Goal: Task Accomplishment & Management: Use online tool/utility

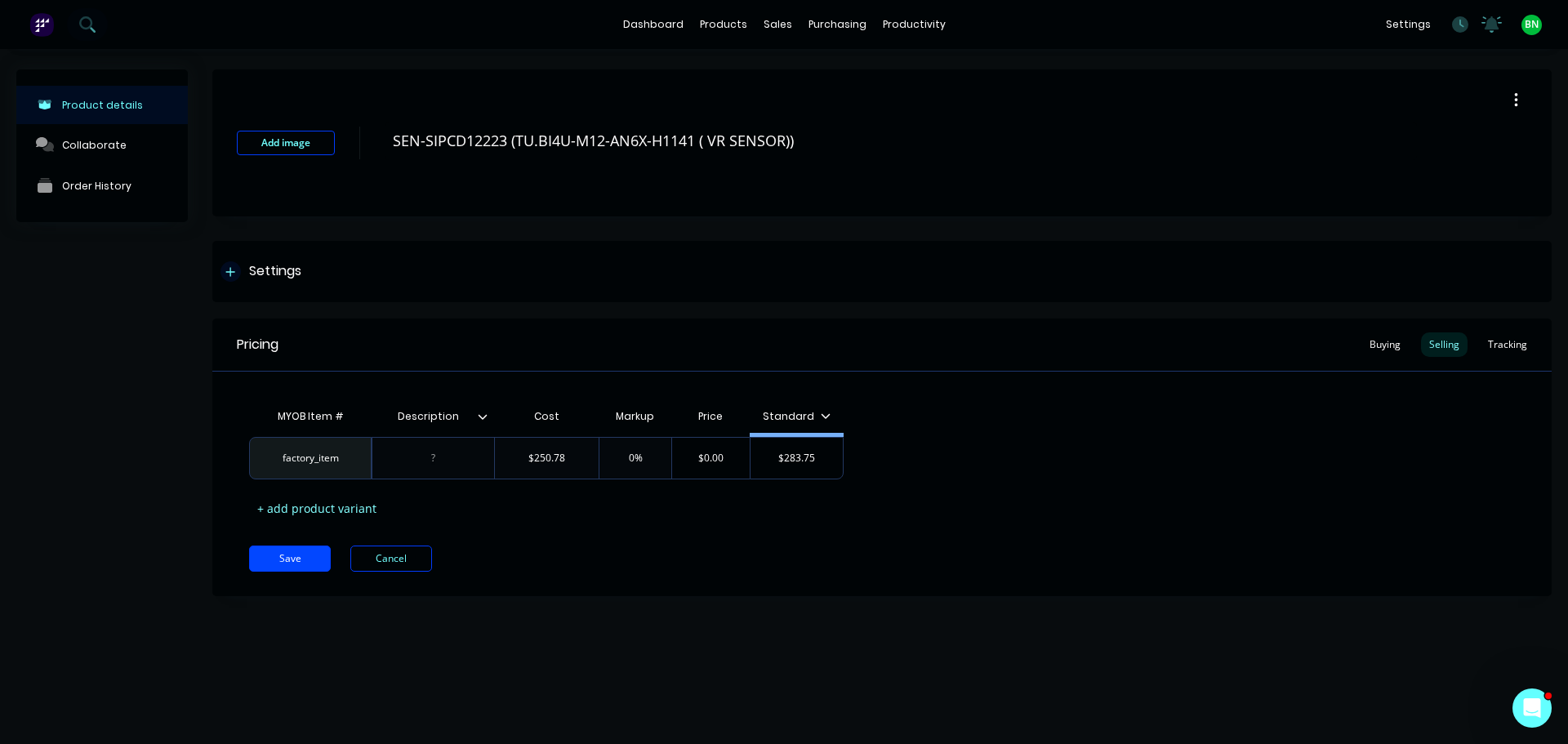
click at [805, 255] on div "Settings" at bounding box center [882, 271] width 1339 height 61
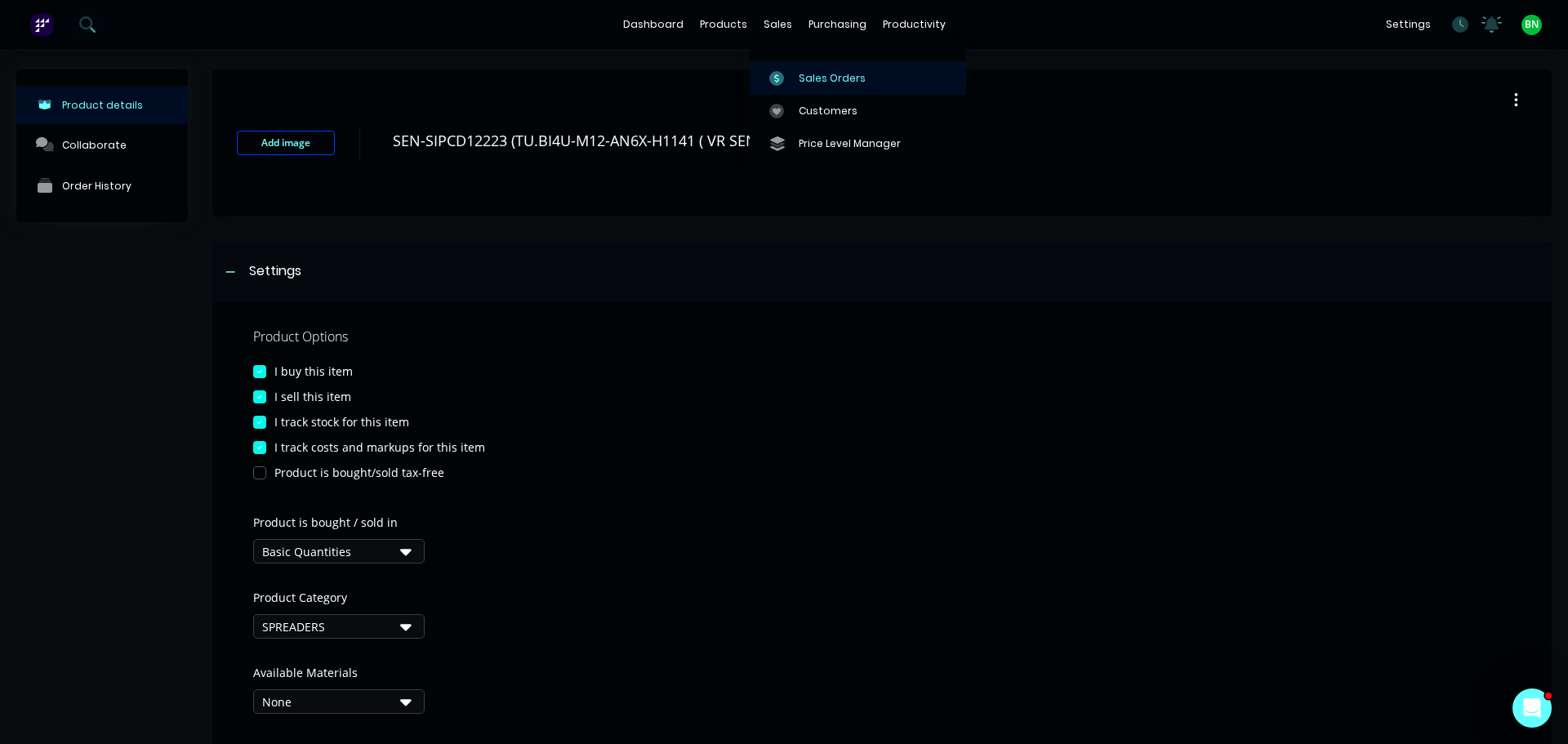
click at [812, 71] on div "Sales Orders" at bounding box center [831, 78] width 67 height 15
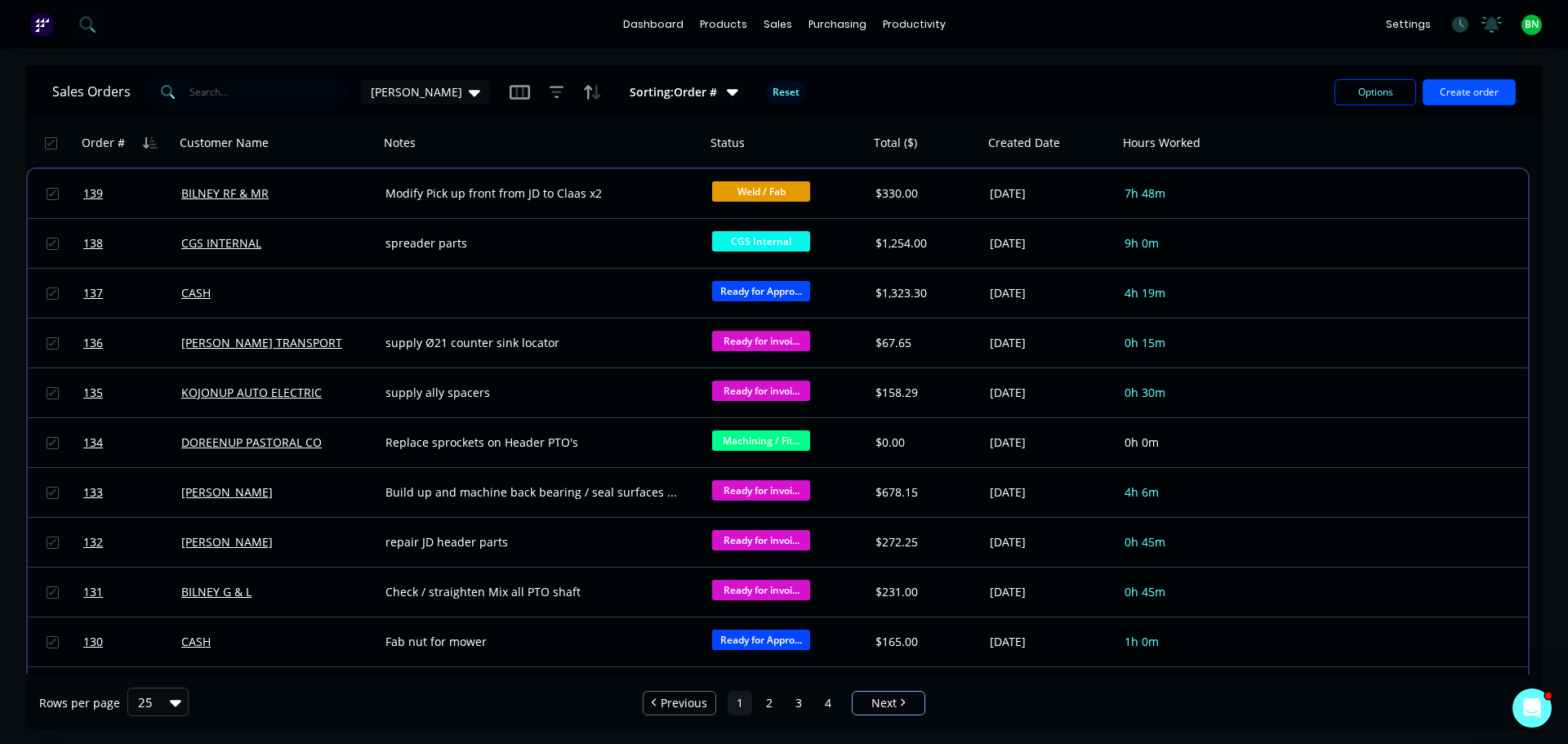
click at [1472, 94] on button "Create order" at bounding box center [1468, 92] width 93 height 26
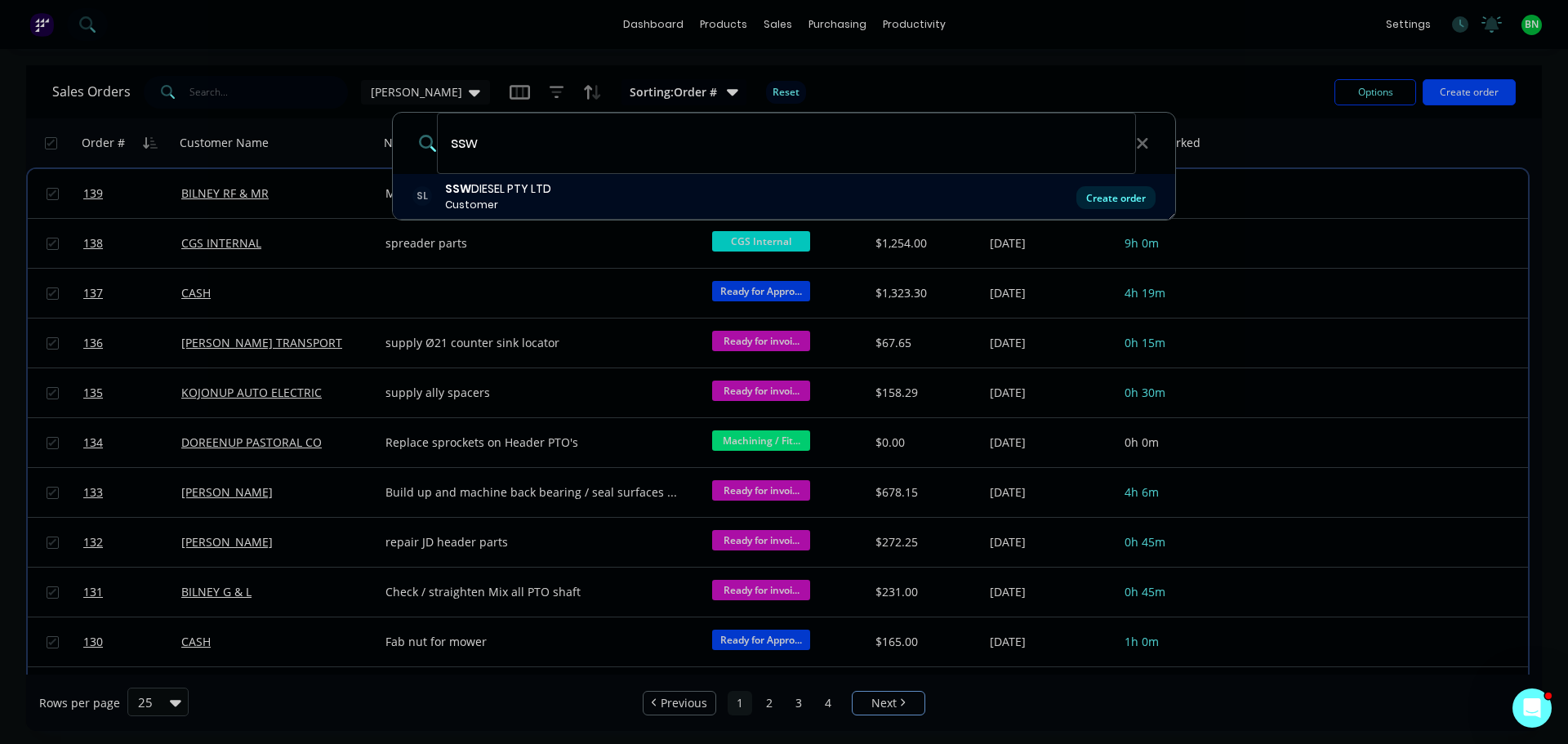
type input "ssw"
click at [1126, 201] on div "Create order" at bounding box center [1116, 198] width 79 height 23
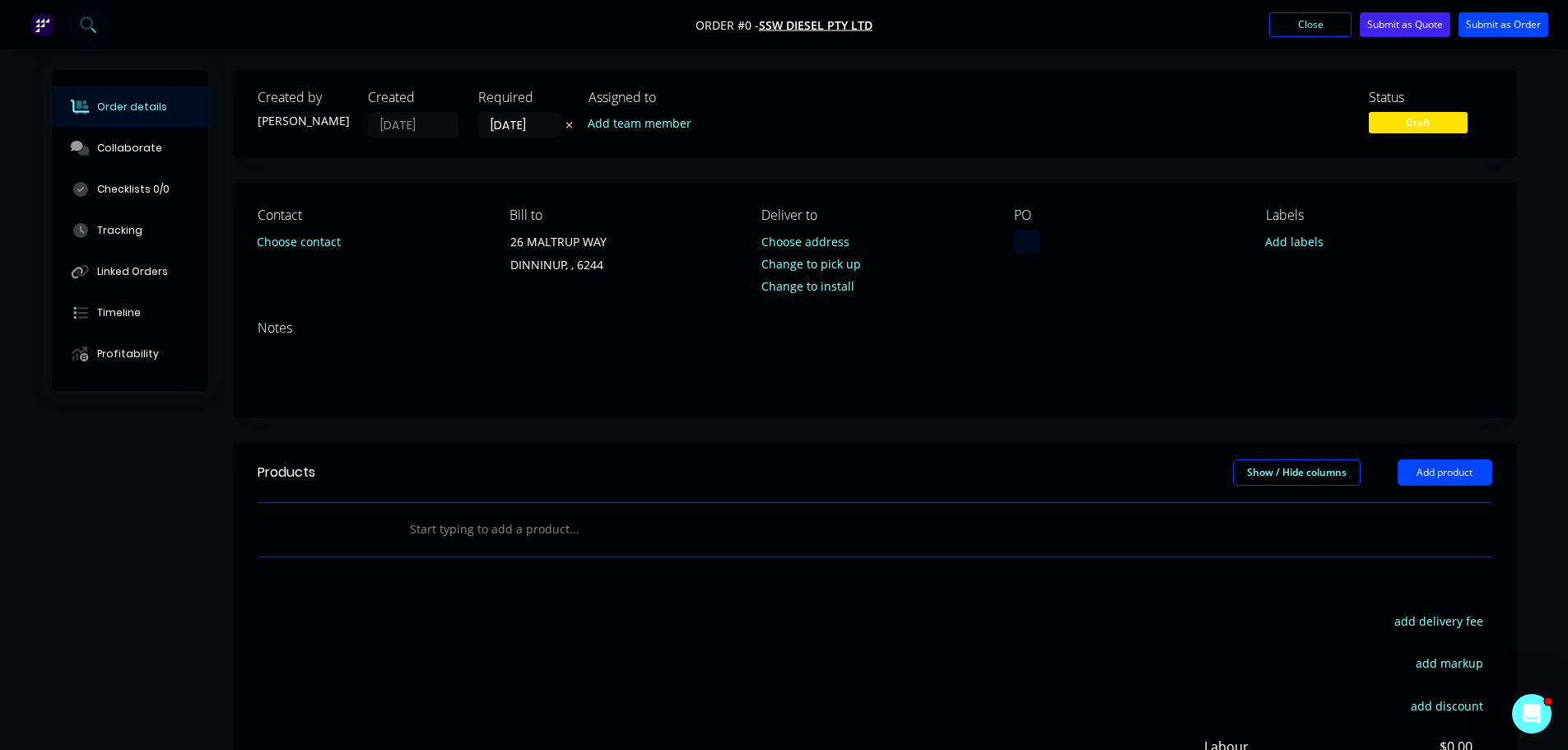
click at [1030, 231] on div at bounding box center [1027, 241] width 27 height 24
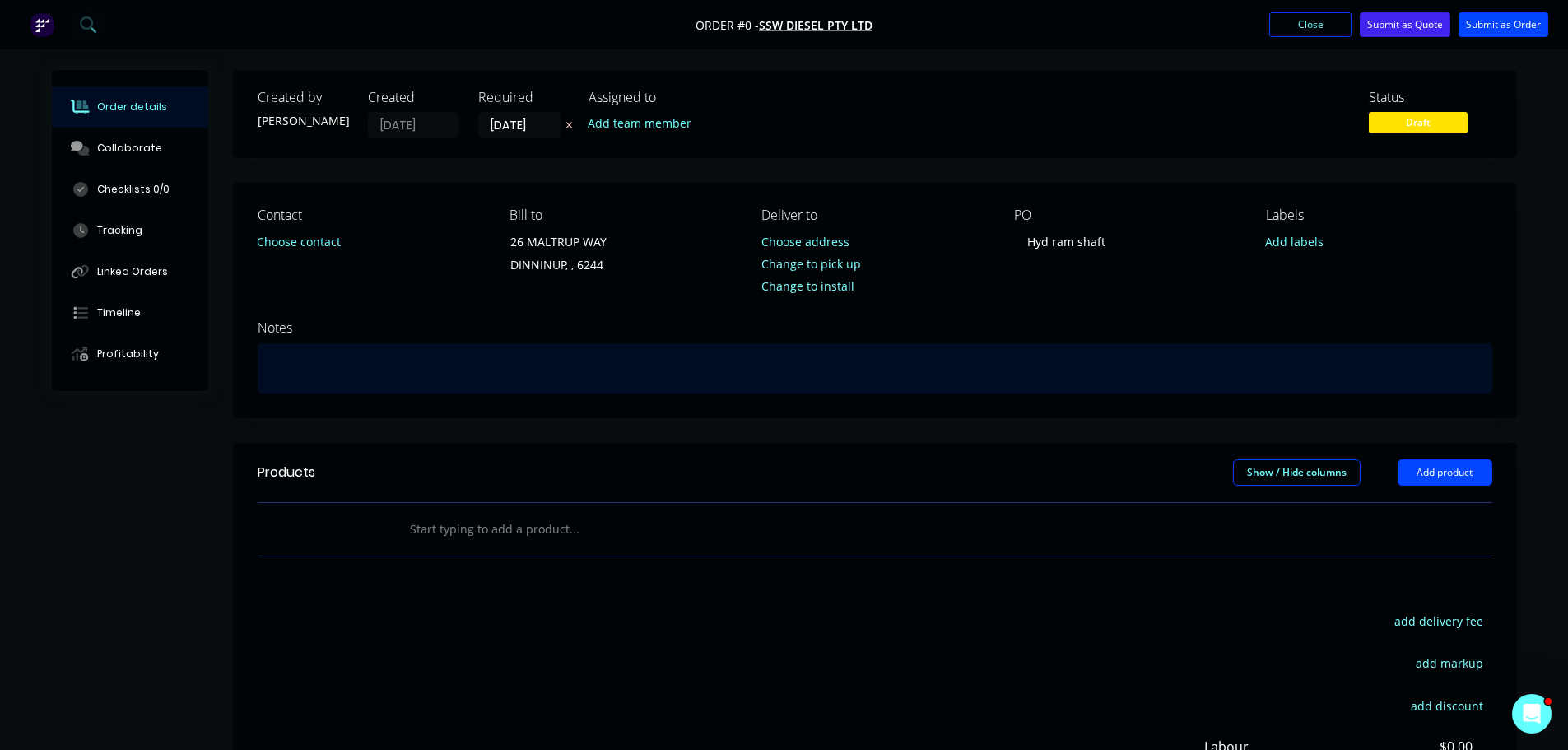
click at [365, 366] on div "Order details Collaborate Checklists 0/0 Tracking Linked Orders Timeline Profit…" at bounding box center [785, 523] width 1498 height 907
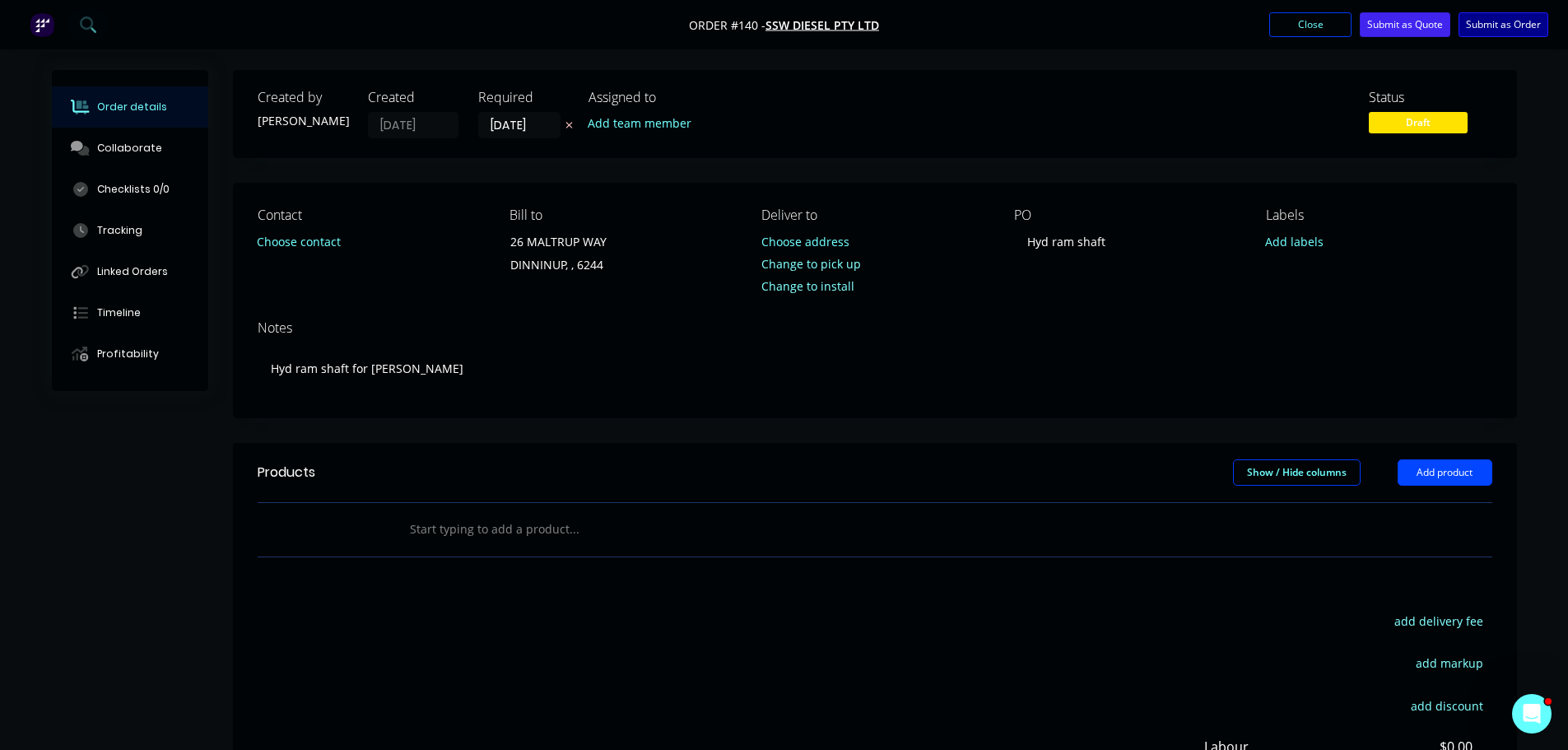
click at [1498, 27] on button "Submit as Order" at bounding box center [1503, 25] width 90 height 25
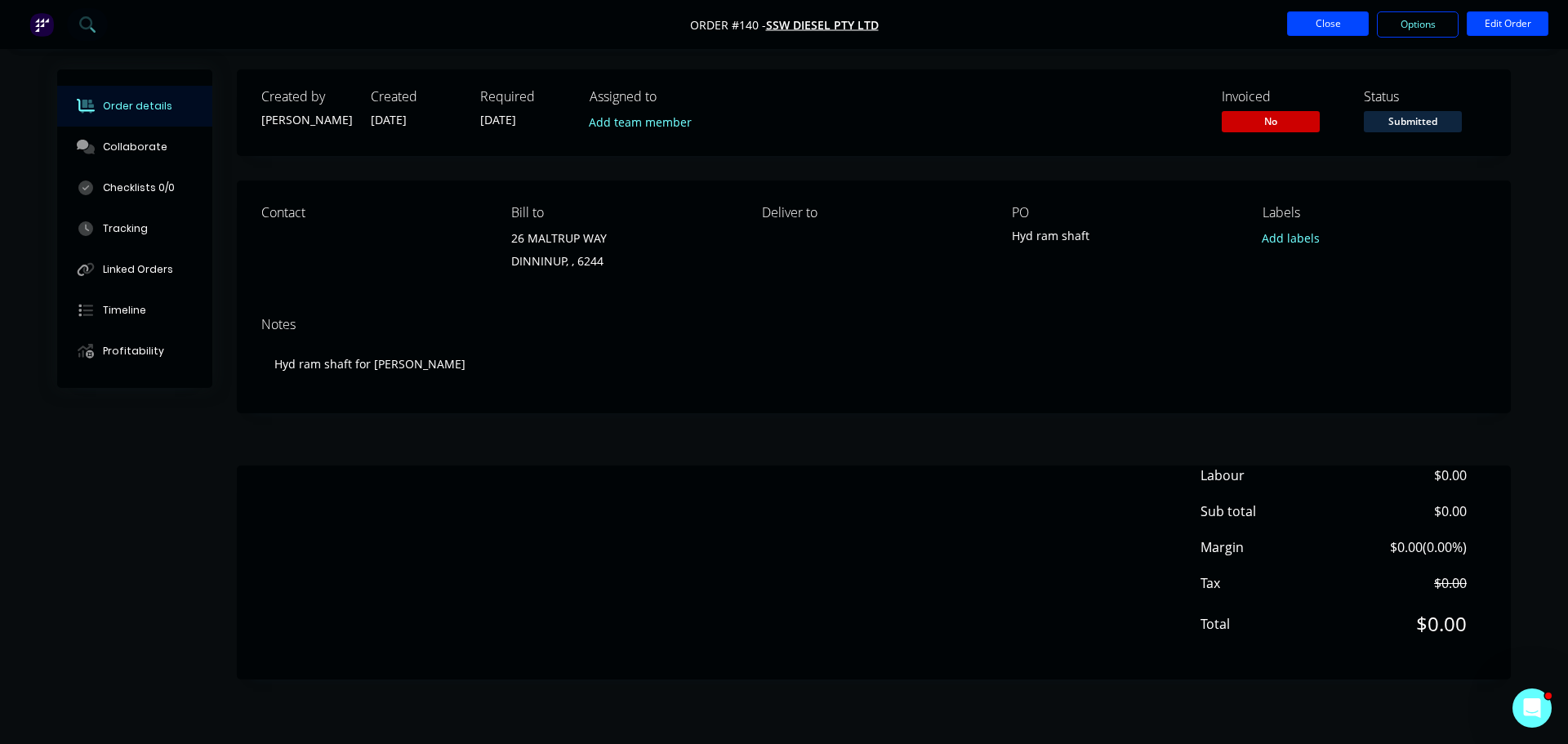
click at [1341, 26] on button "Close" at bounding box center [1327, 24] width 82 height 25
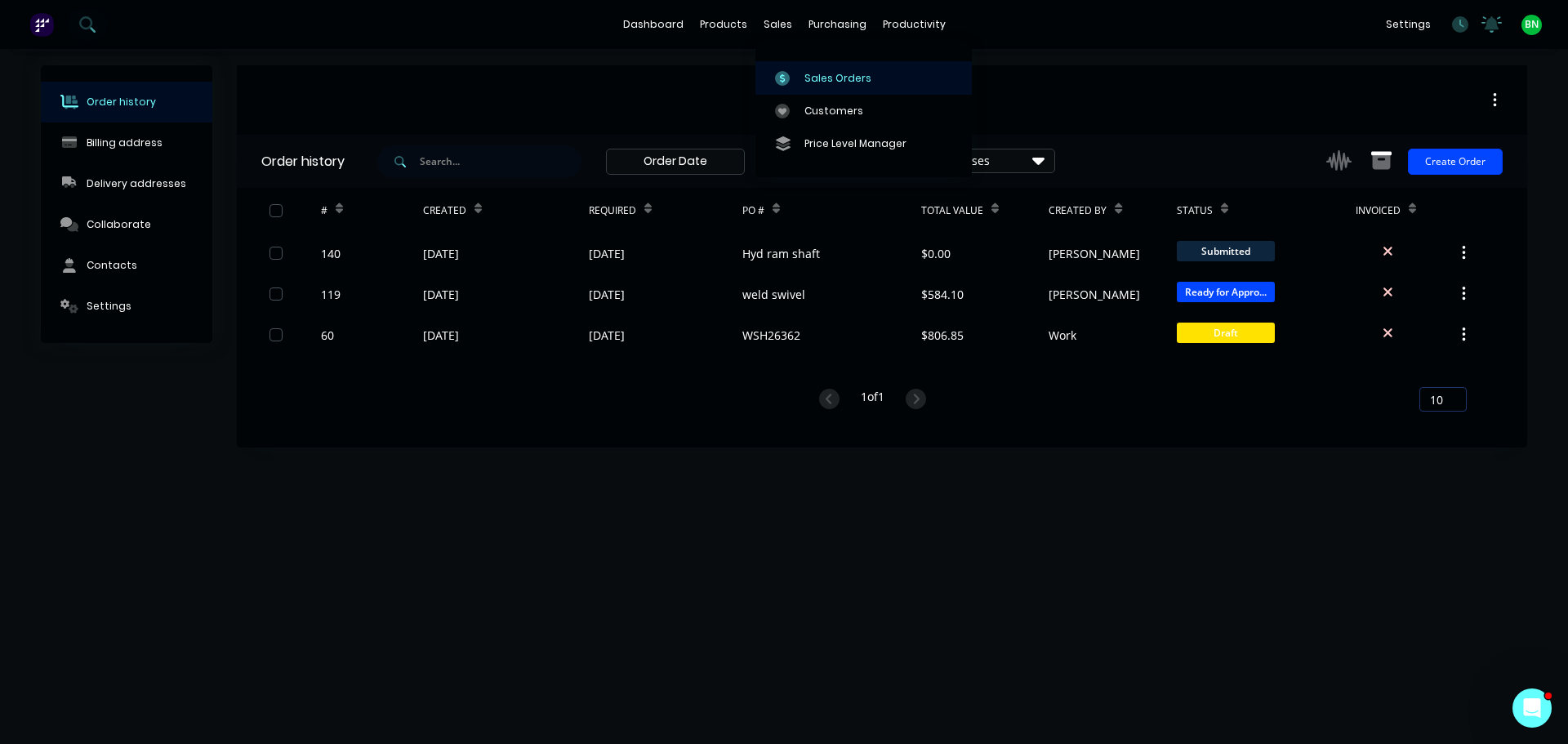
click at [807, 77] on div "Sales Orders" at bounding box center [837, 78] width 67 height 15
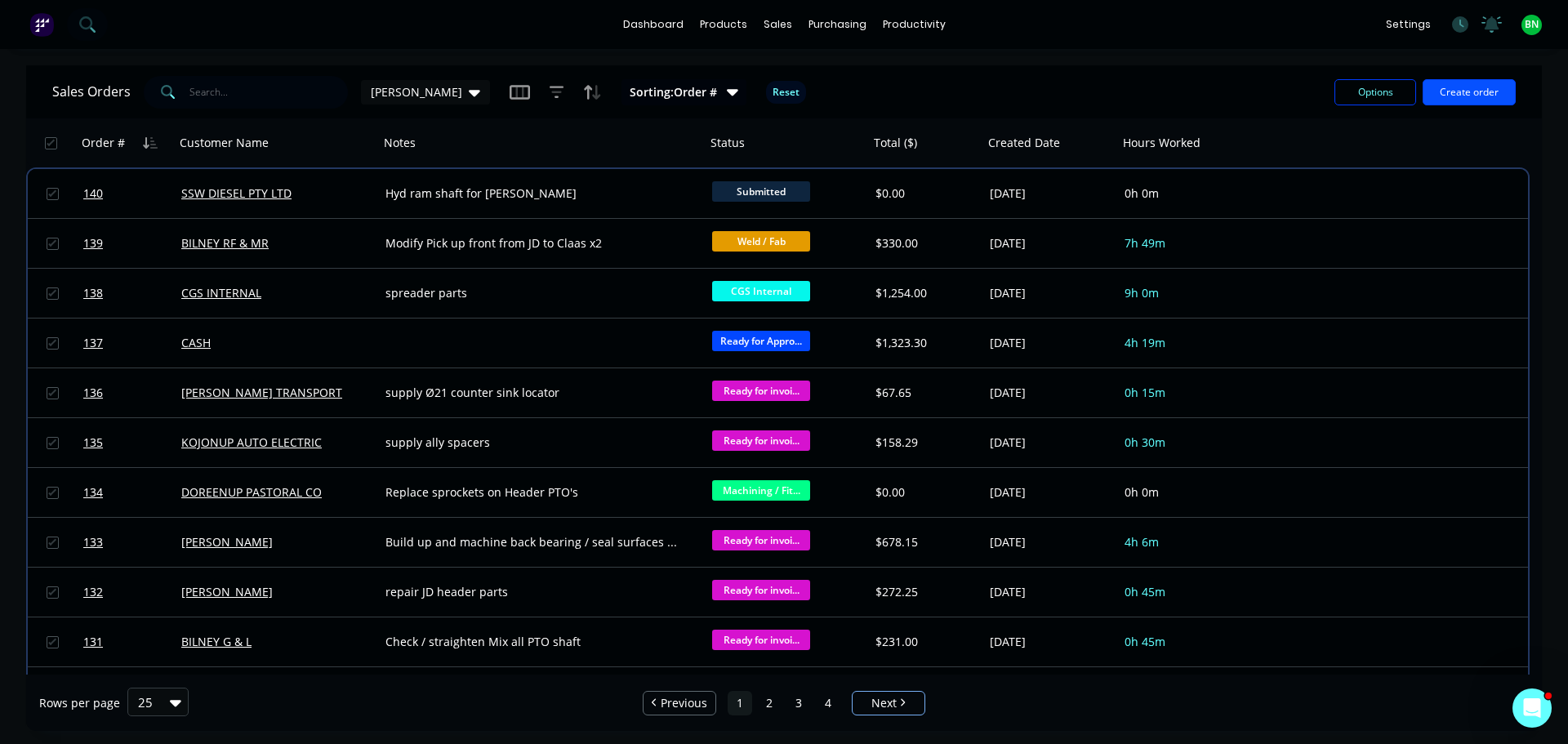
click at [1481, 89] on button "Create order" at bounding box center [1468, 92] width 93 height 26
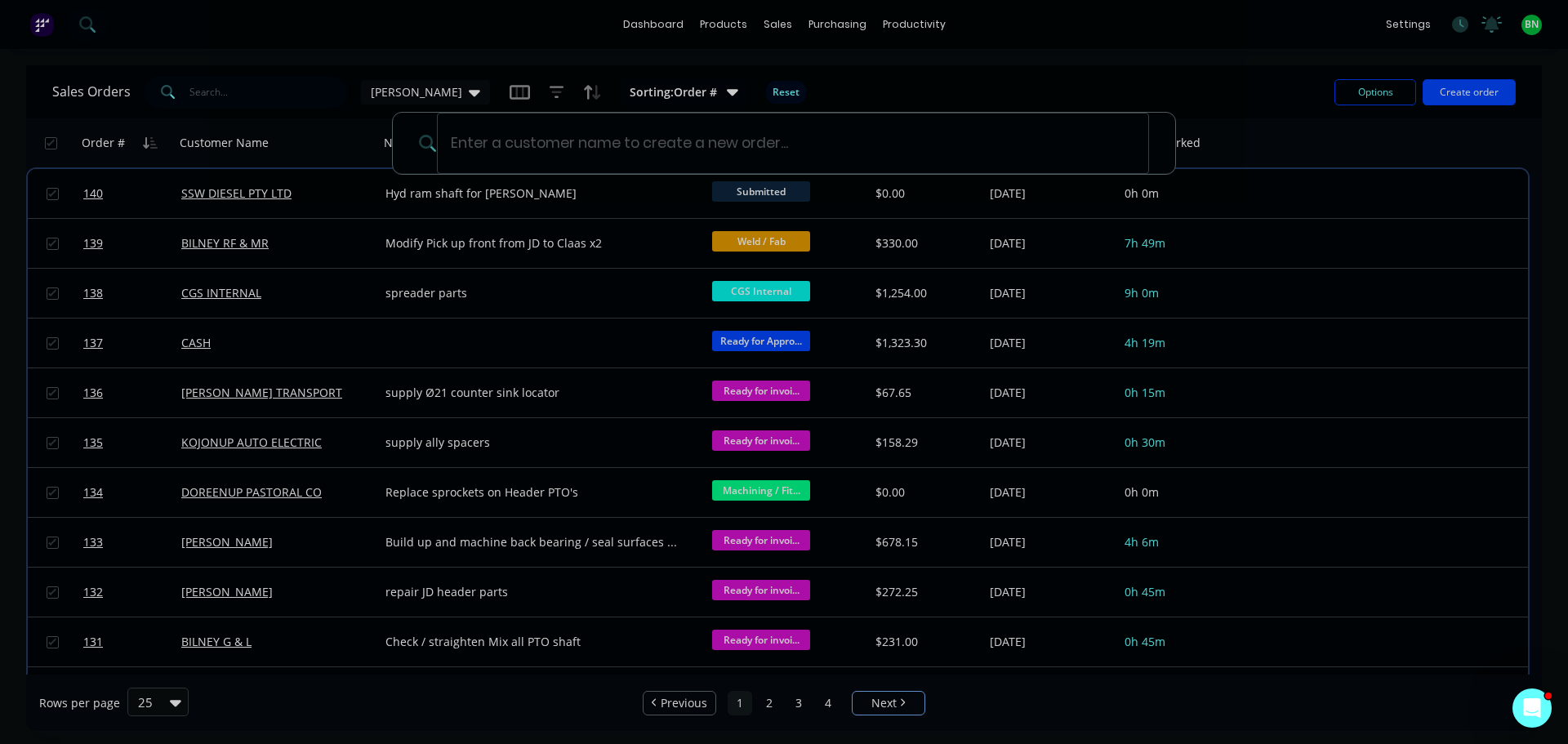
type input "t"
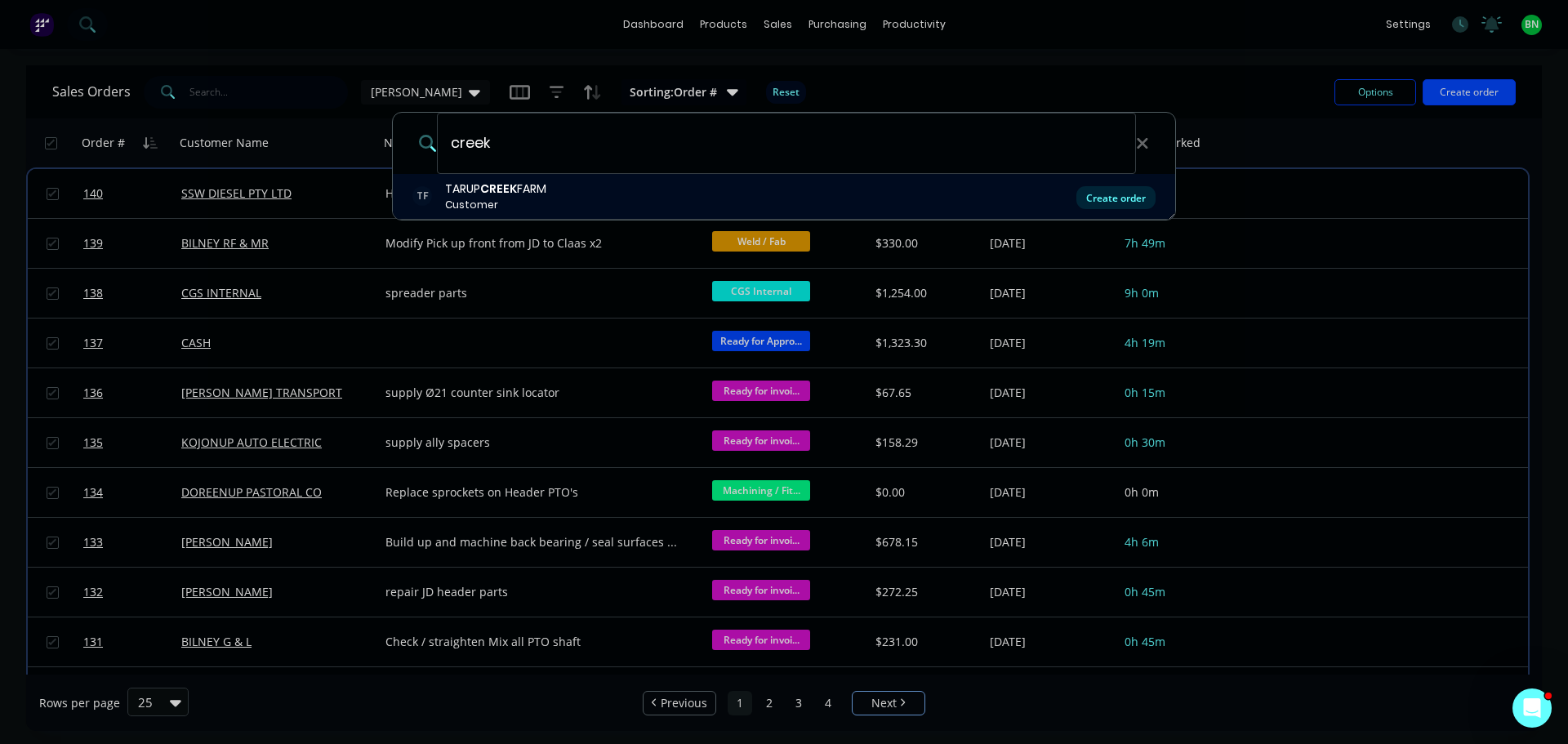
type input "creek"
click at [1126, 191] on div "Create order" at bounding box center [1116, 198] width 79 height 23
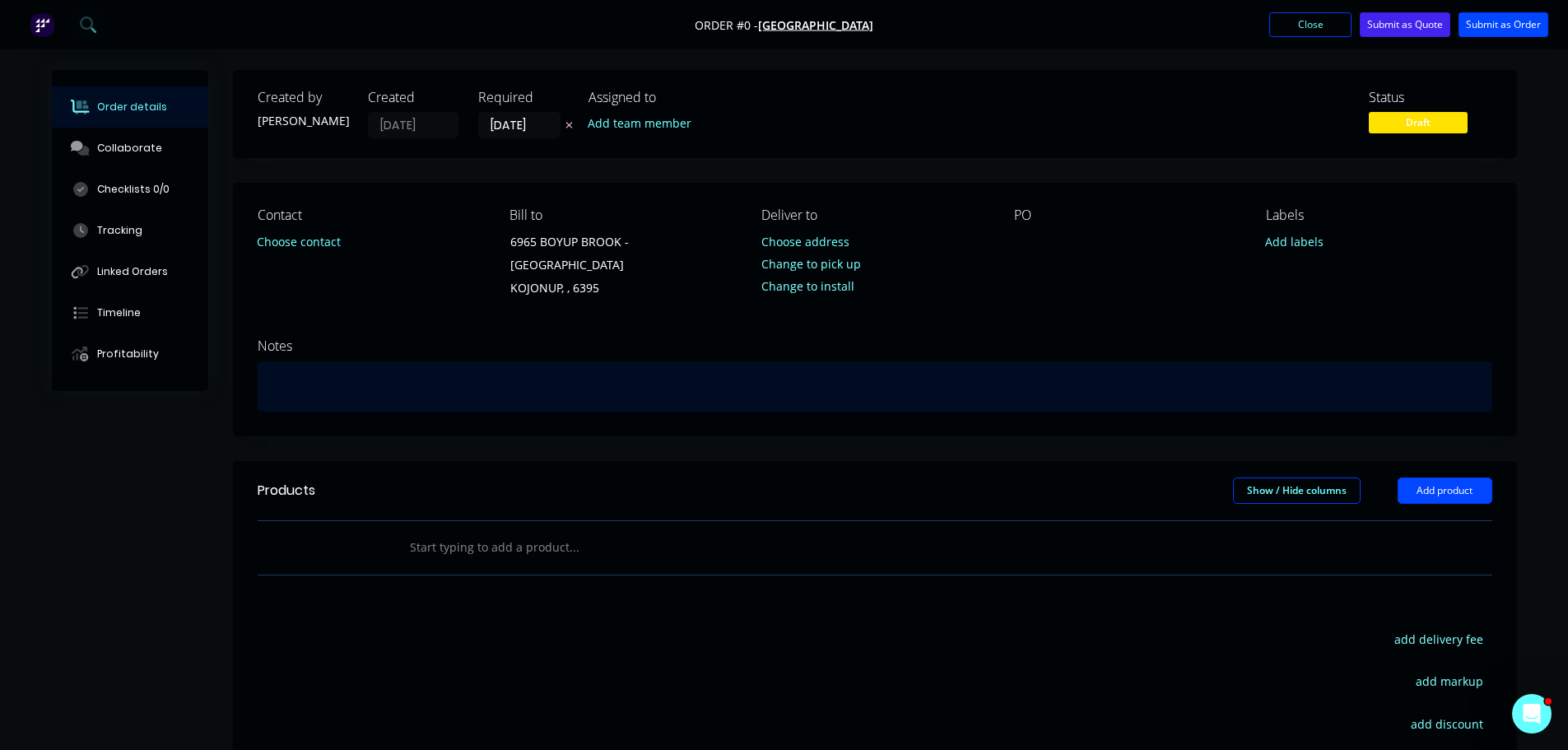
click at [320, 388] on div at bounding box center [875, 386] width 1234 height 50
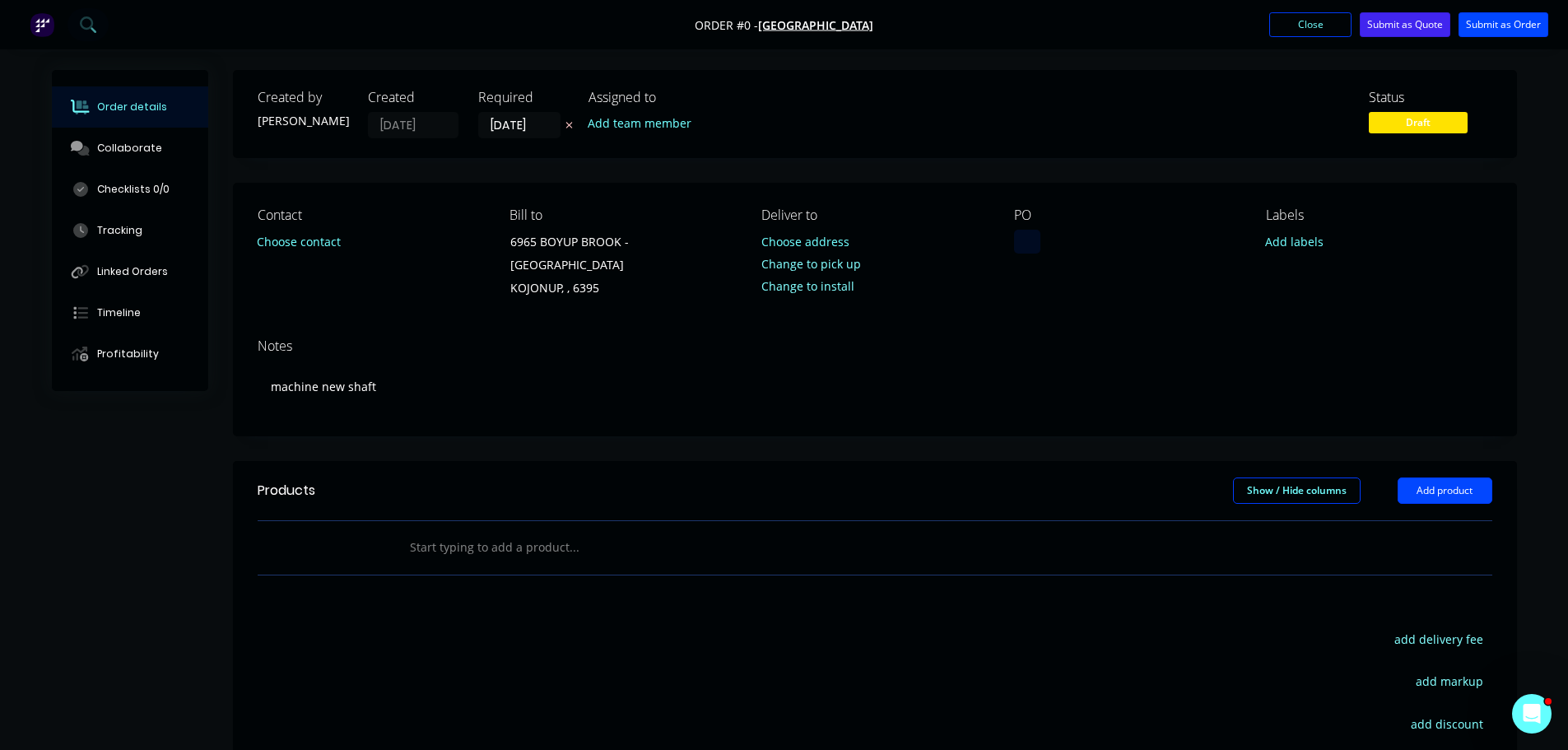
click at [1036, 240] on div "Order details Collaborate Checklists 0/0 Tracking Linked Orders Timeline Profit…" at bounding box center [785, 532] width 1498 height 925
click at [1264, 329] on div "Notes machine new shaft" at bounding box center [875, 380] width 1284 height 110
click at [1479, 25] on button "Submit as Order" at bounding box center [1503, 25] width 90 height 25
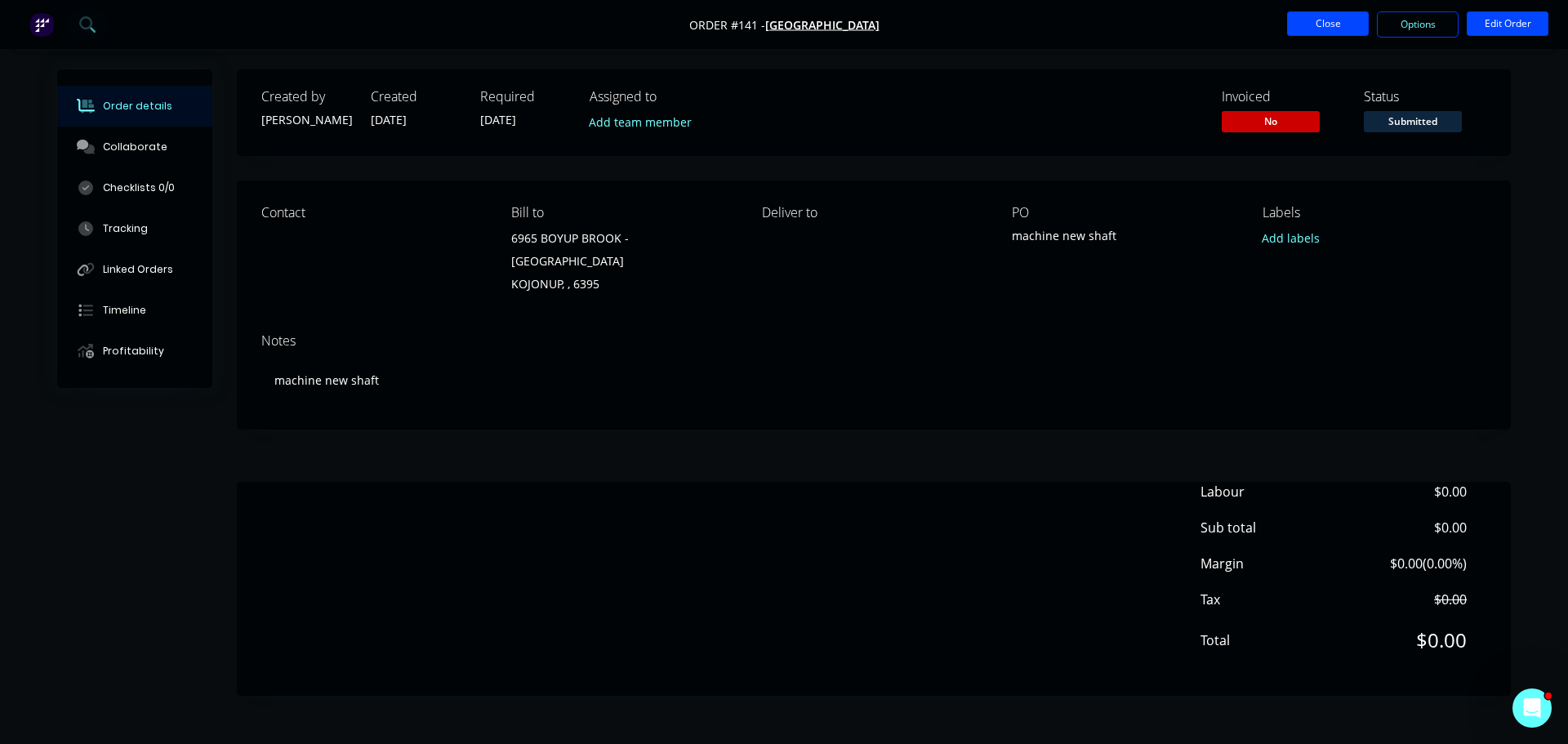
click at [1327, 28] on button "Close" at bounding box center [1327, 24] width 82 height 25
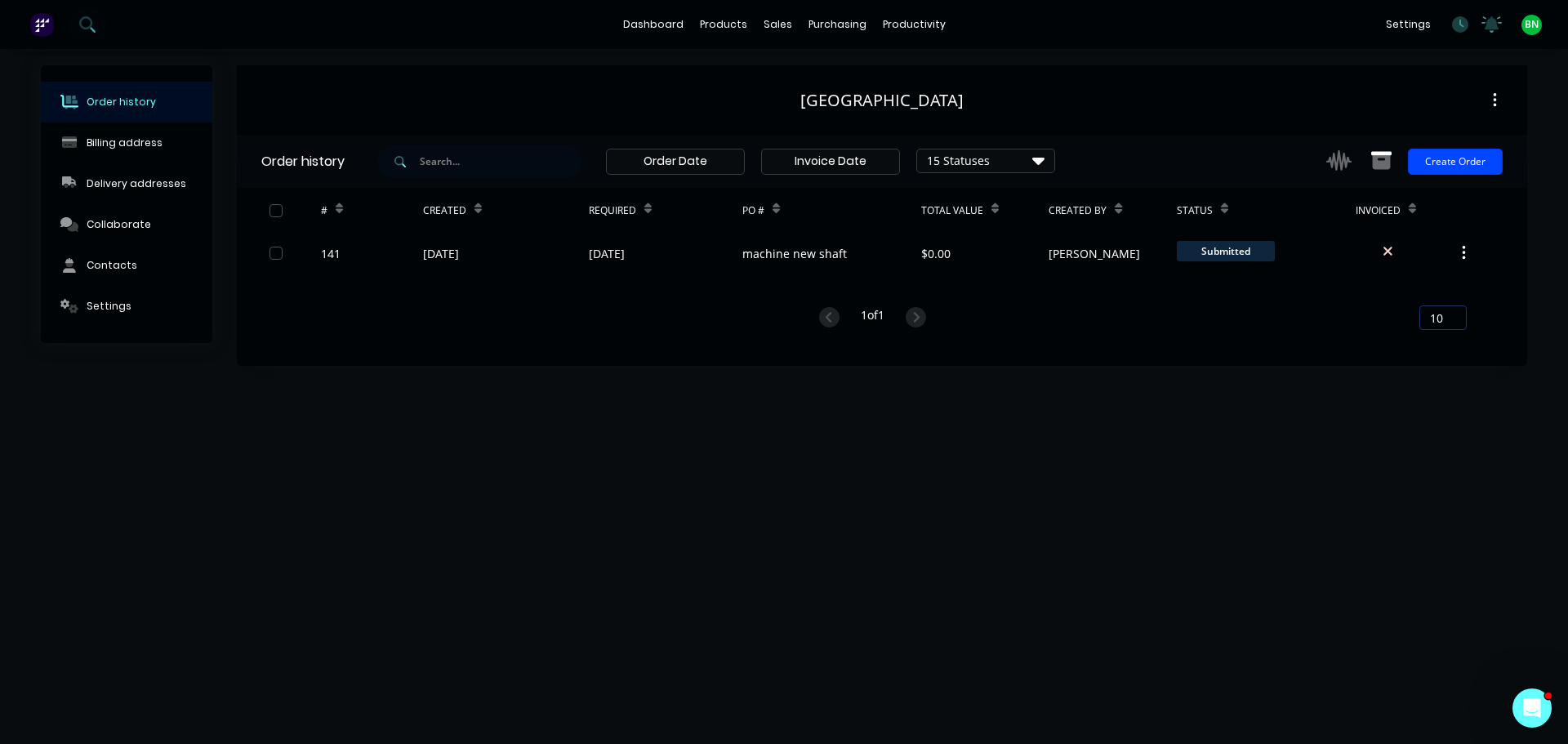
click at [1098, 534] on div "Order history Billing address Delivery addresses Collaborate Contacts Settings …" at bounding box center [784, 395] width 1568 height 695
drag, startPoint x: 1288, startPoint y: 667, endPoint x: 1280, endPoint y: 601, distance: 66.5
click at [1284, 623] on div "Order history Billing address Delivery addresses Collaborate Contacts Settings …" at bounding box center [784, 395] width 1568 height 695
click at [925, 76] on div "Workflow" at bounding box center [942, 78] width 49 height 15
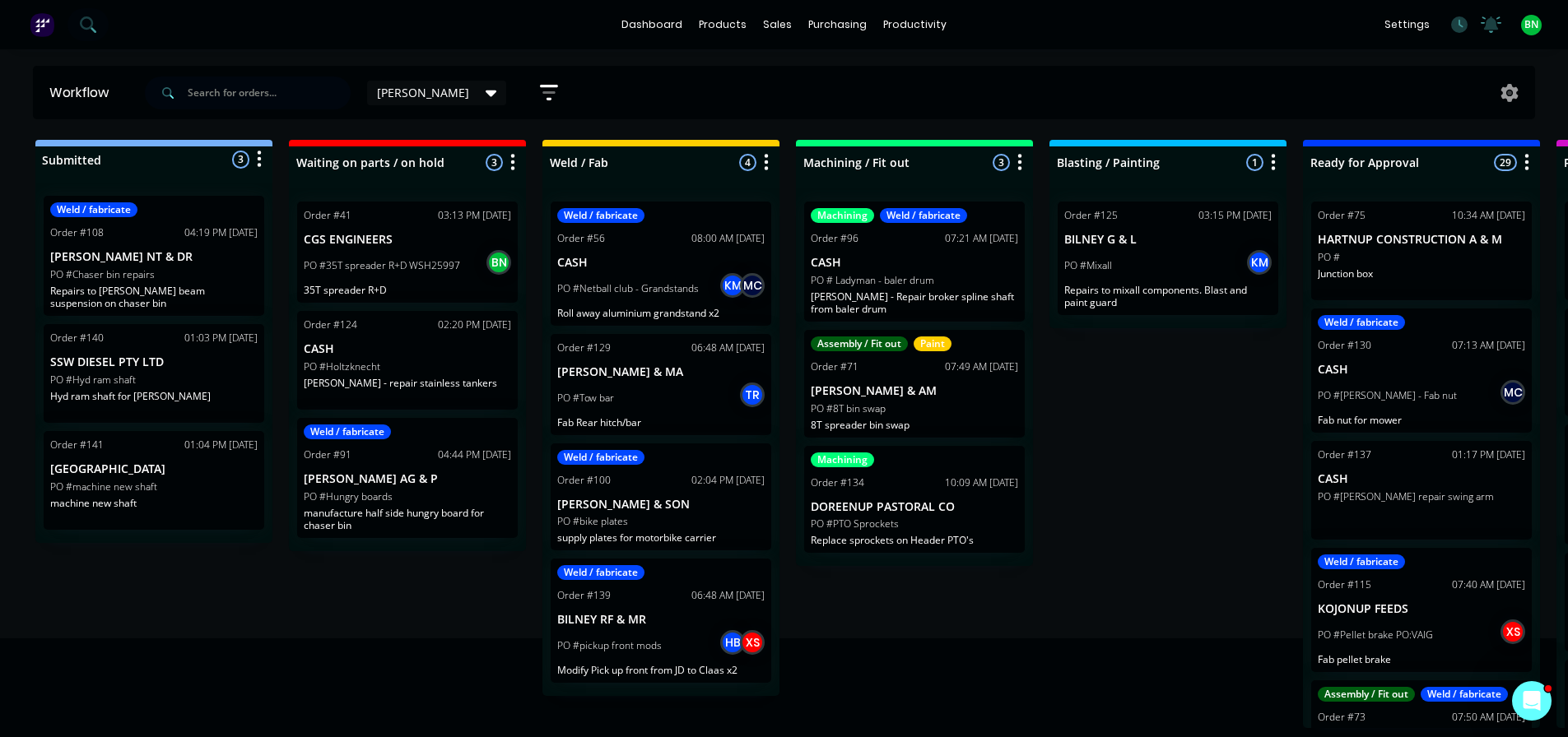
click at [1189, 432] on div "Submitted 3 Status colour #273444 hex #273444 Save Cancel Summaries Total order…" at bounding box center [1241, 433] width 2506 height 588
click at [1470, 27] on div "settings No new notifications Mark all as read Xman mentioned you in a message …" at bounding box center [1472, 25] width 192 height 25
click at [1462, 27] on icon at bounding box center [1461, 24] width 5 height 8
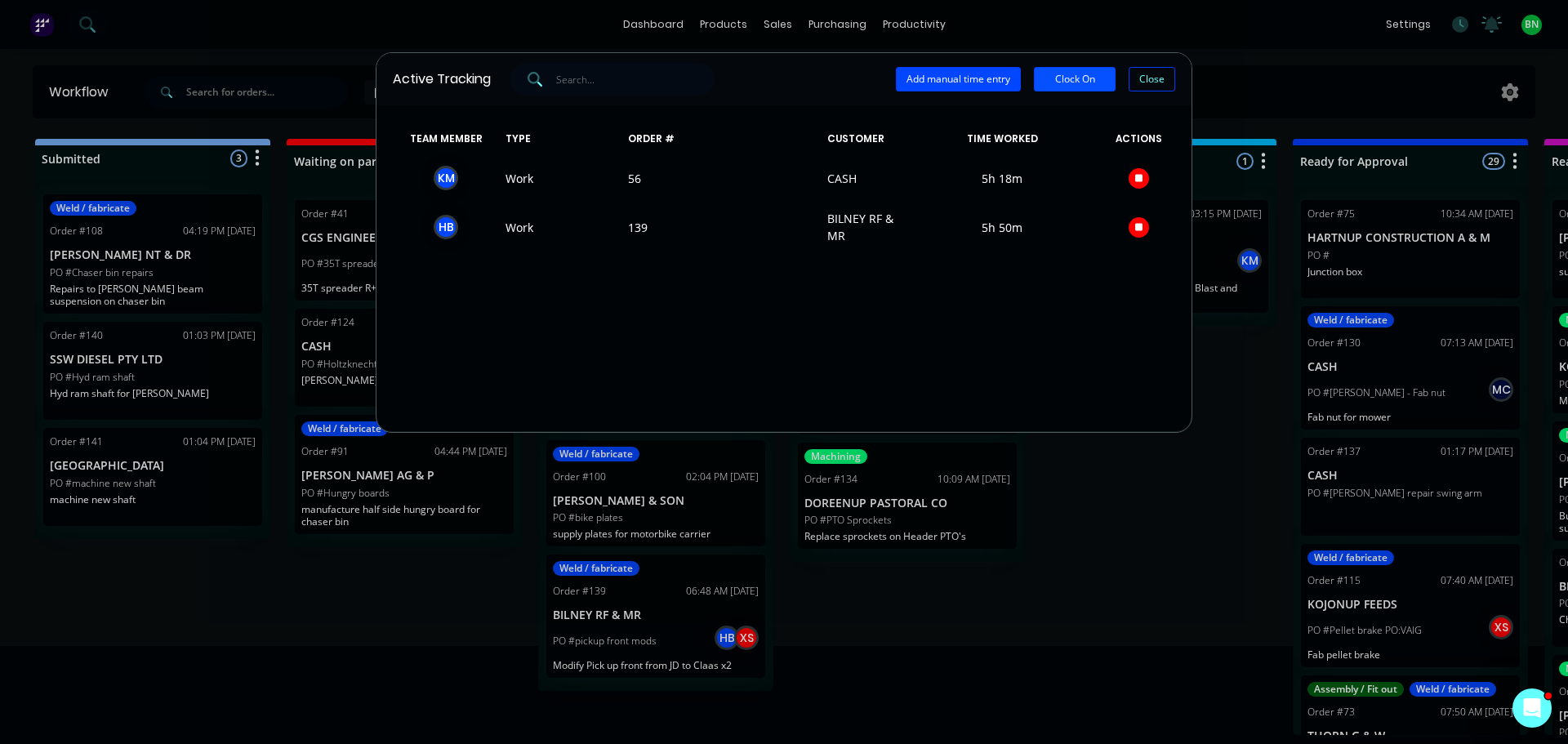
click at [1101, 84] on button "Clock On" at bounding box center [1074, 79] width 82 height 25
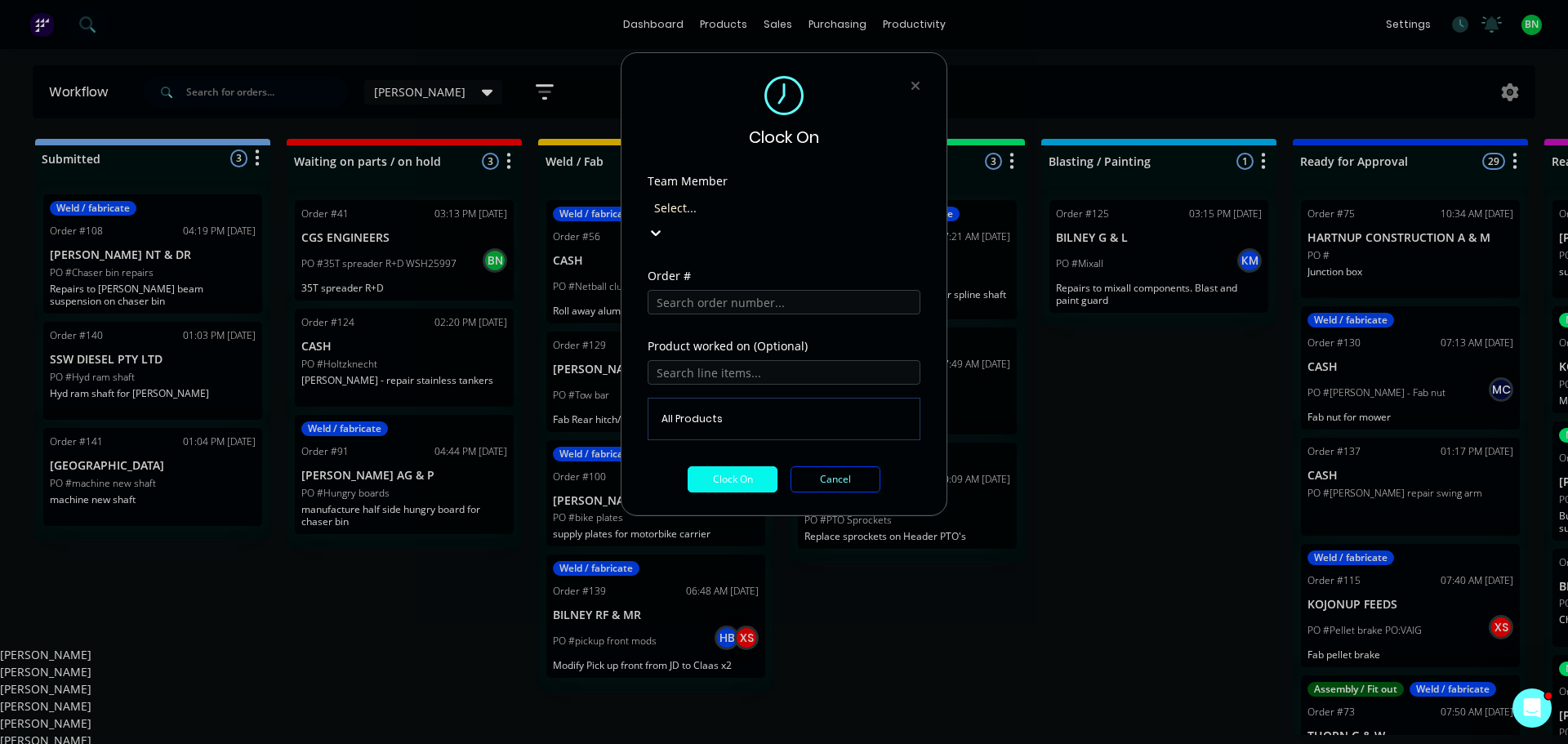
click at [714, 199] on div at bounding box center [770, 208] width 235 height 21
click at [756, 663] on div "[PERSON_NAME]" at bounding box center [784, 671] width 1568 height 17
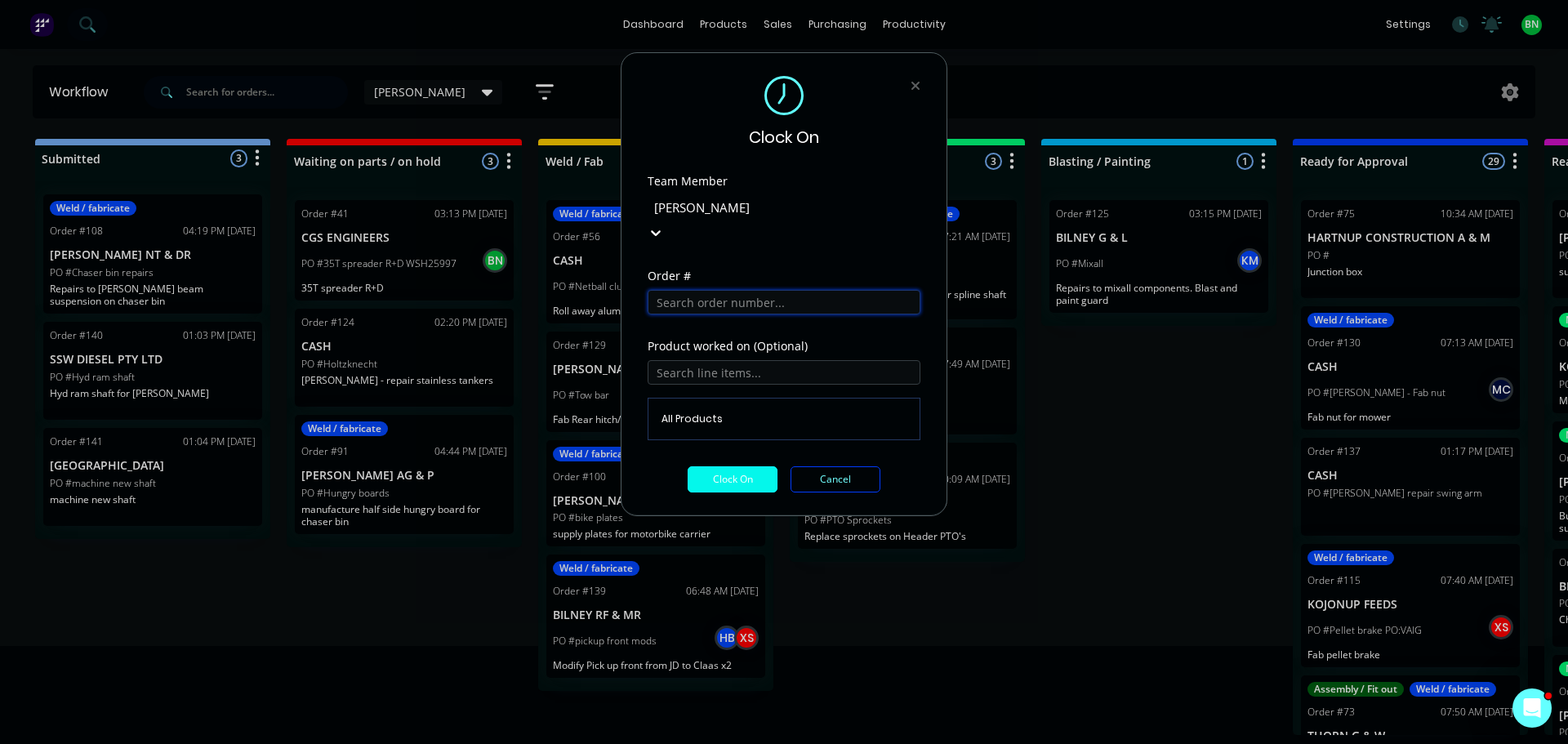
click at [731, 290] on input "text" at bounding box center [784, 302] width 273 height 25
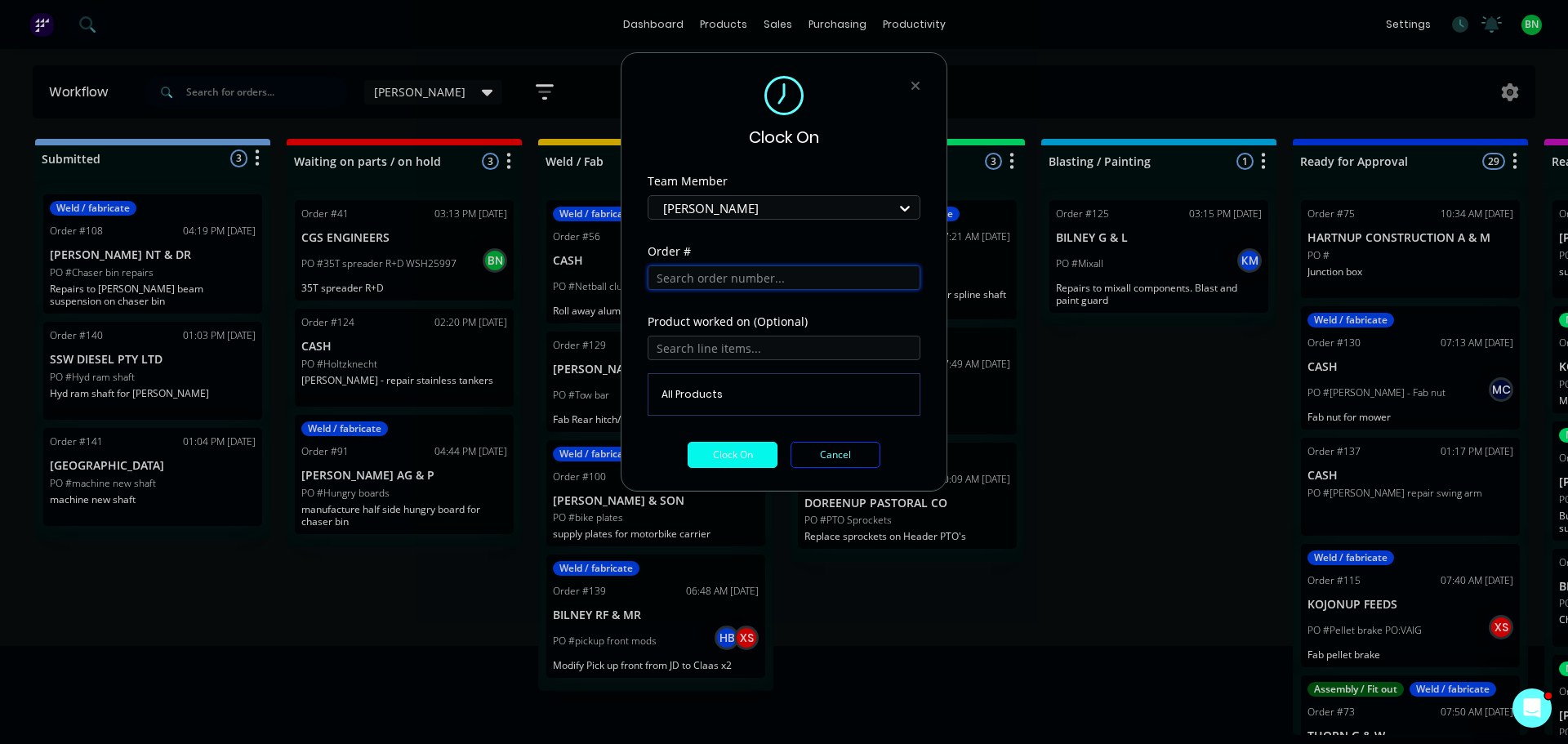
click at [689, 281] on input "text" at bounding box center [784, 278] width 273 height 25
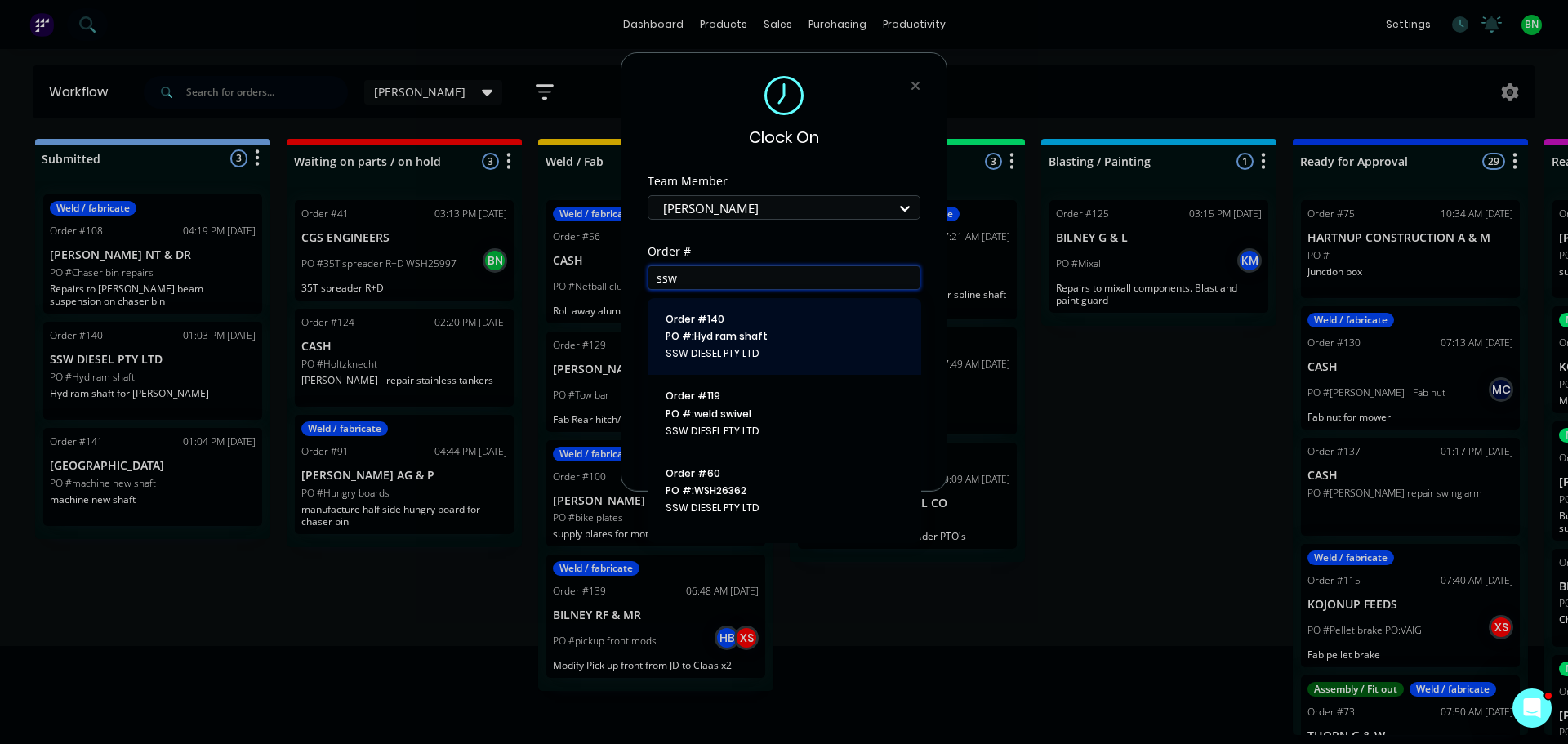
type input "ssw"
click at [788, 339] on span "PO #: Hyd ram shaft" at bounding box center [784, 336] width 237 height 15
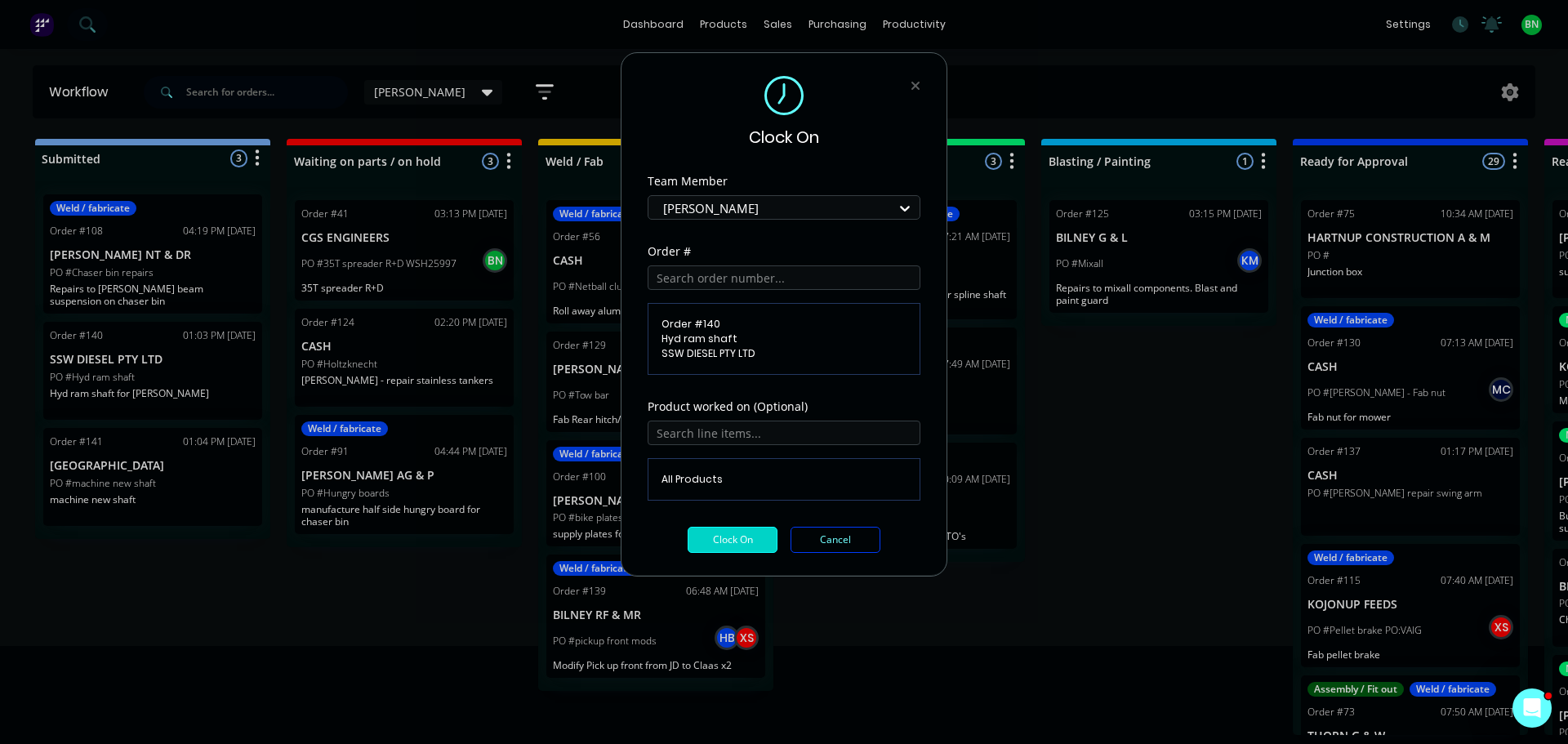
click at [743, 541] on button "Clock On" at bounding box center [732, 540] width 90 height 26
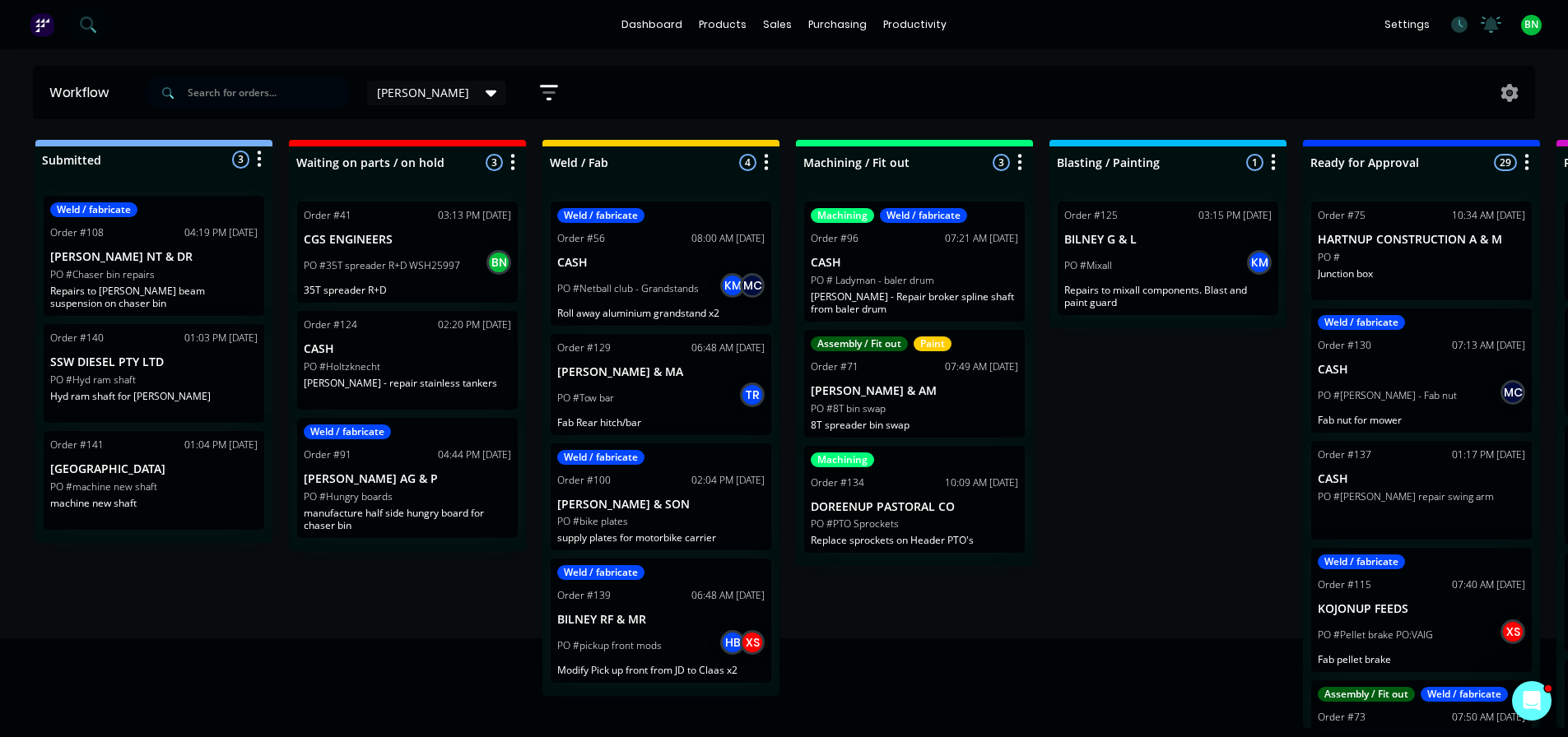
click at [1064, 502] on div "Submitted 3 Status colour #273444 hex #273444 Save Cancel Summaries Total order…" at bounding box center [1241, 433] width 2506 height 588
click at [1453, 32] on icon at bounding box center [1459, 25] width 17 height 17
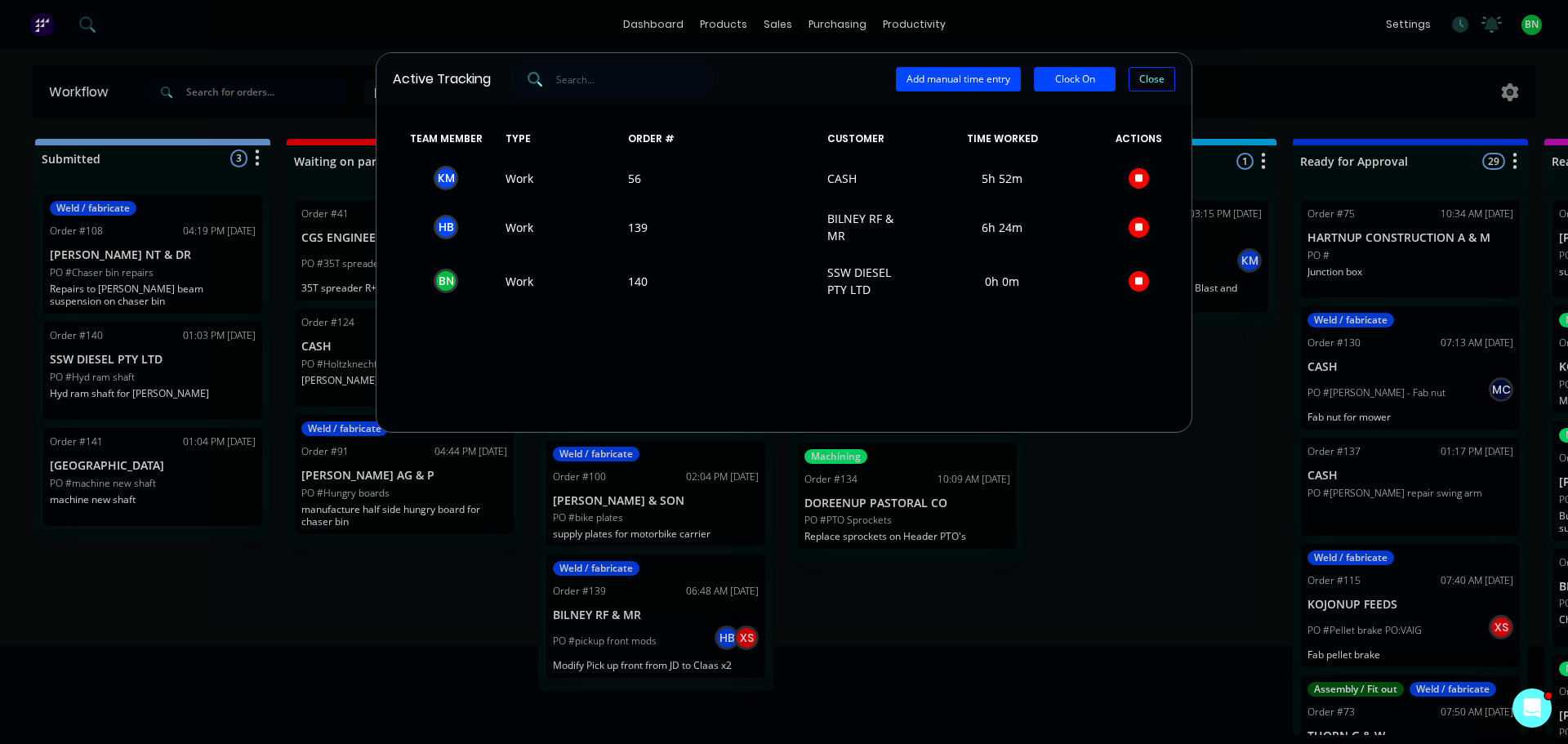
click at [1066, 548] on div "Active Tracking Add manual time entry Clock On Close TEAM MEMBER TYPE ORDER # C…" at bounding box center [784, 372] width 1568 height 744
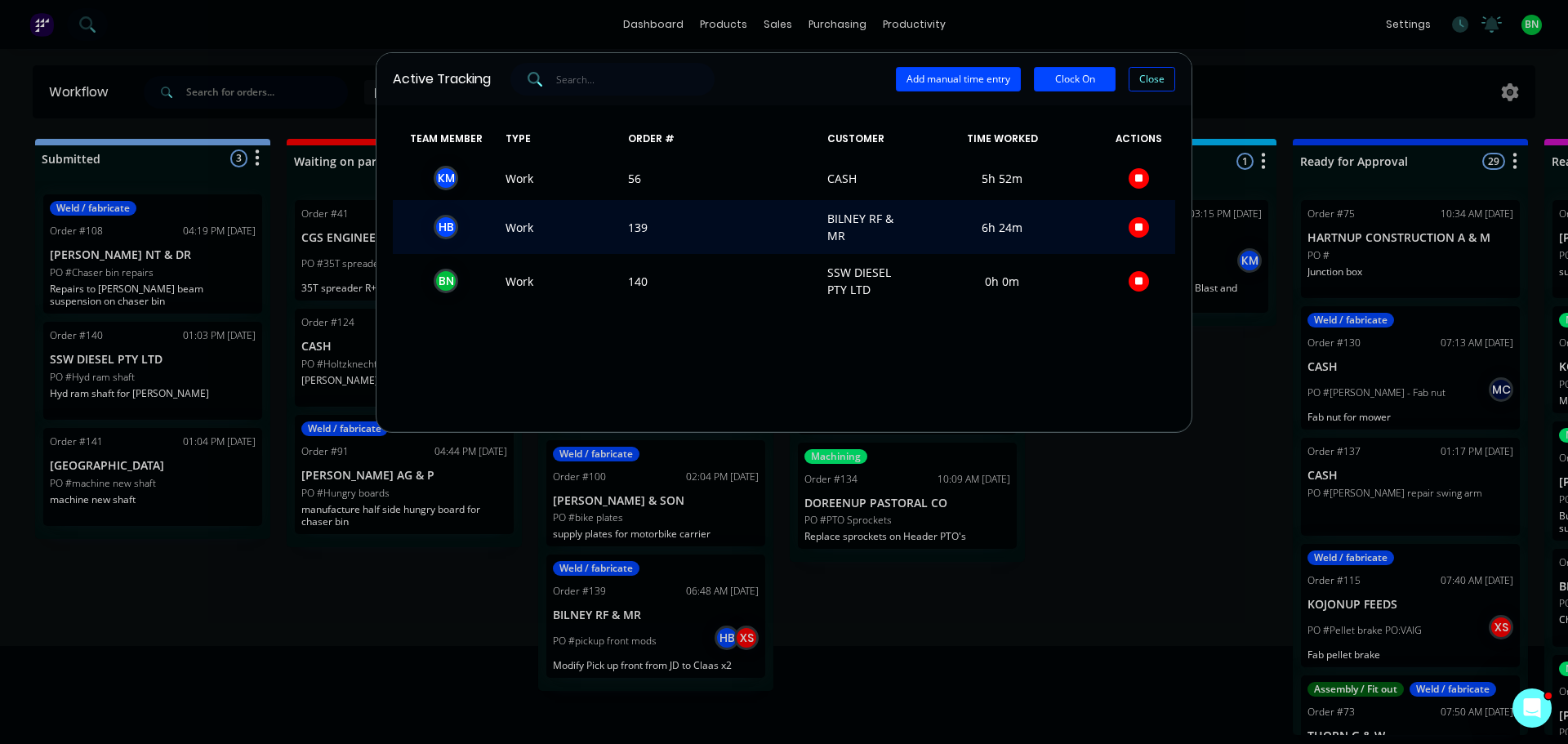
drag, startPoint x: 452, startPoint y: 605, endPoint x: 904, endPoint y: 212, distance: 599.0
click at [452, 604] on div "Active Tracking Add manual time entry Clock On Close TEAM MEMBER TYPE ORDER # C…" at bounding box center [784, 372] width 1568 height 744
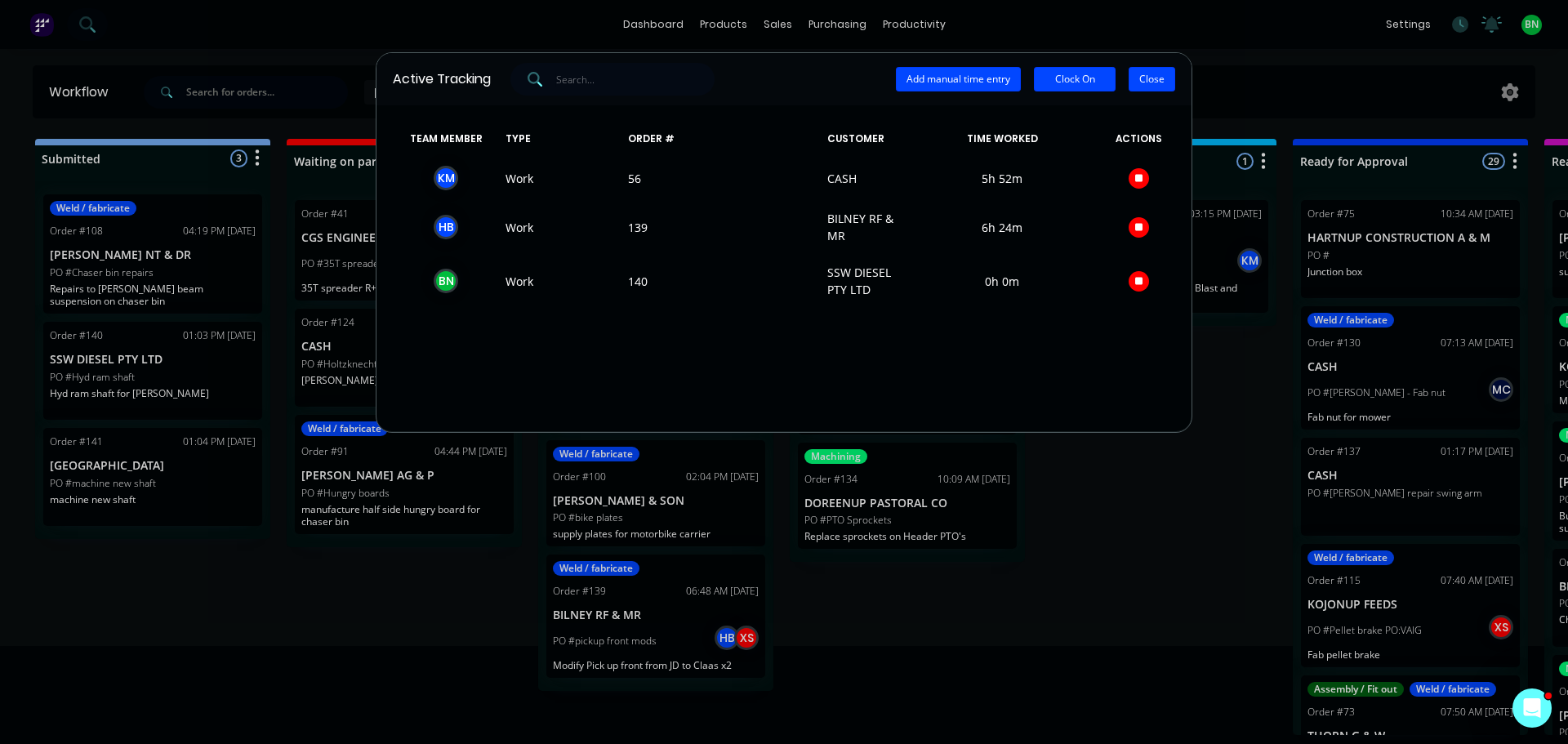
click at [1149, 84] on button "Close" at bounding box center [1152, 79] width 46 height 25
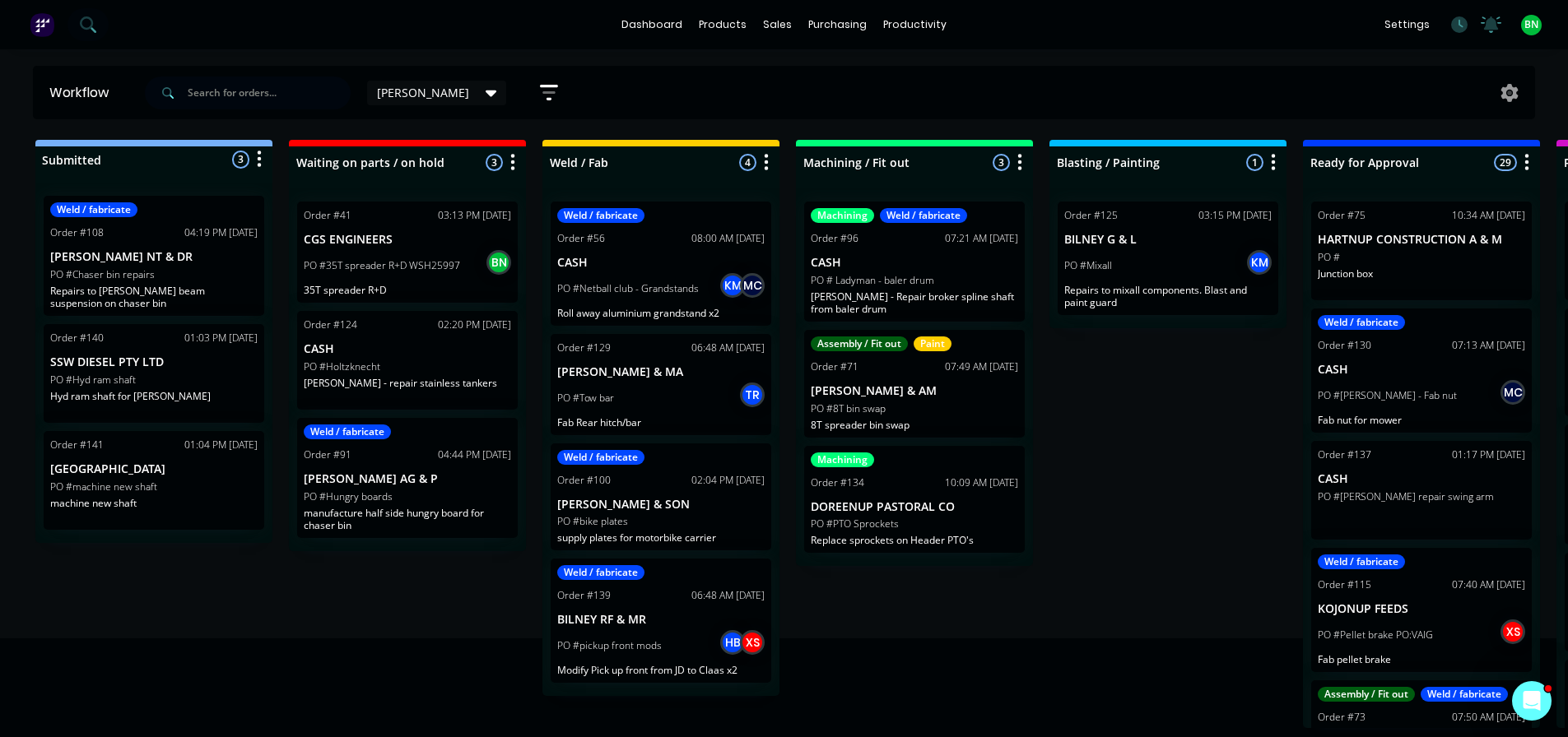
drag, startPoint x: 1102, startPoint y: 384, endPoint x: 1142, endPoint y: 315, distance: 79.8
click at [1103, 383] on div "Submitted 3 Status colour #273444 hex #273444 Save Cancel Summaries Total order…" at bounding box center [1241, 433] width 2506 height 588
